Goal: Information Seeking & Learning: Learn about a topic

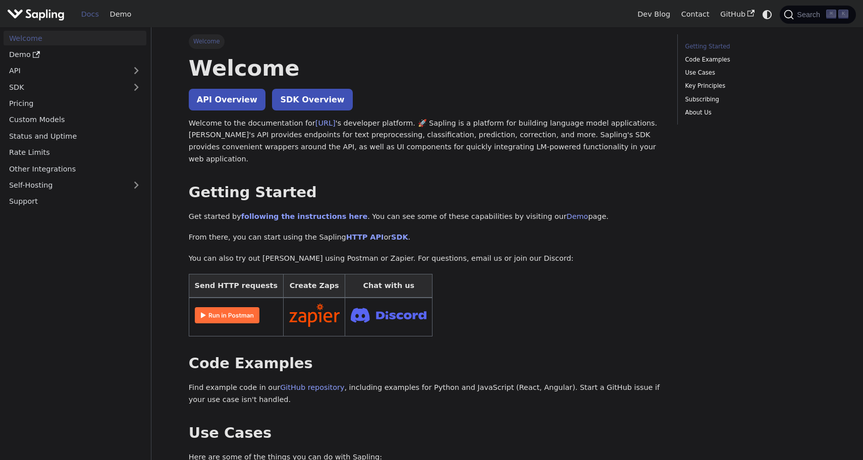
click at [226, 101] on link "API Overview" at bounding box center [227, 100] width 77 height 22
click at [76, 108] on link "Pricing" at bounding box center [75, 103] width 143 height 15
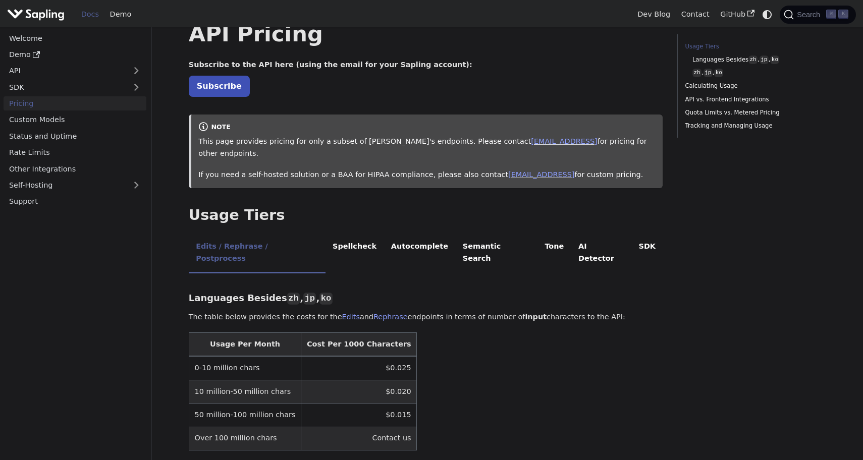
scroll to position [39, 0]
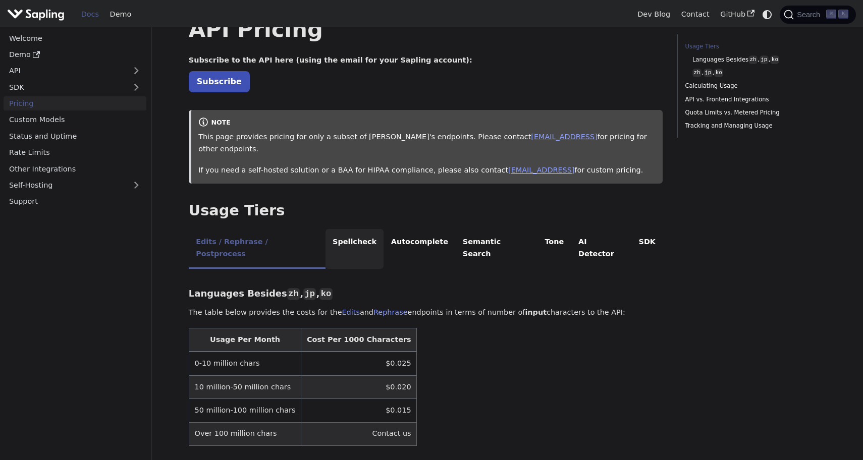
click at [347, 229] on li "Spellcheck" at bounding box center [355, 249] width 59 height 40
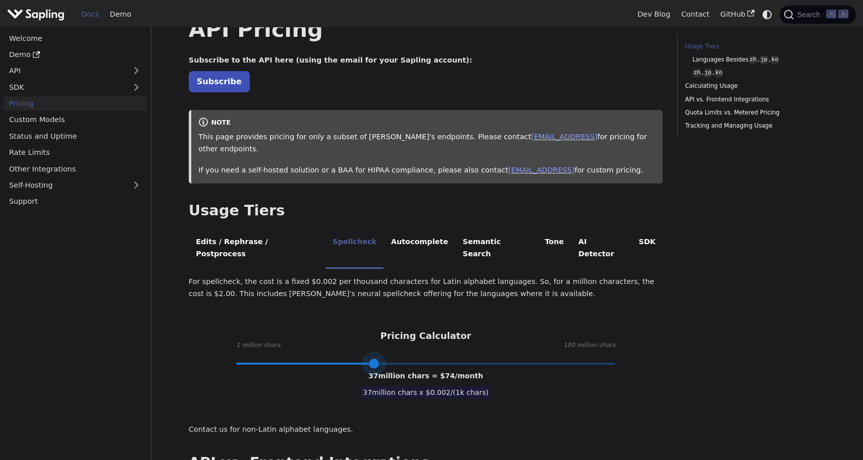
type input "31"
drag, startPoint x: 348, startPoint y: 336, endPoint x: 350, endPoint y: 348, distance: 12.3
click at [350, 359] on span at bounding box center [351, 364] width 10 height 10
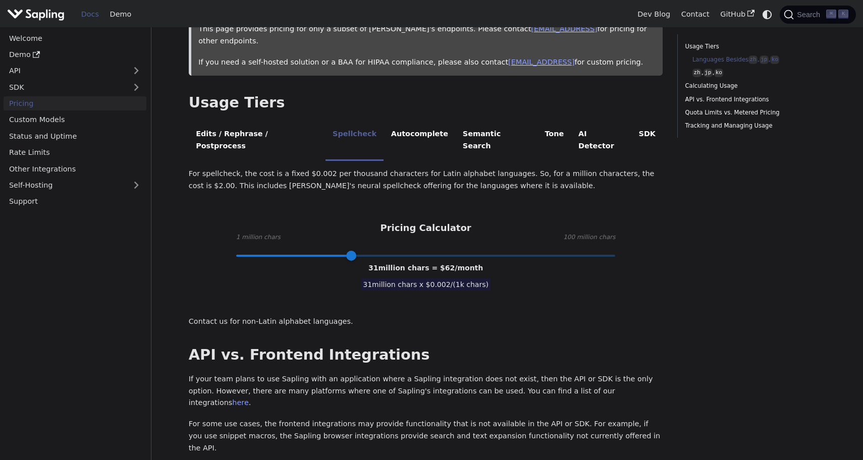
scroll to position [236, 0]
